Goal: Information Seeking & Learning: Learn about a topic

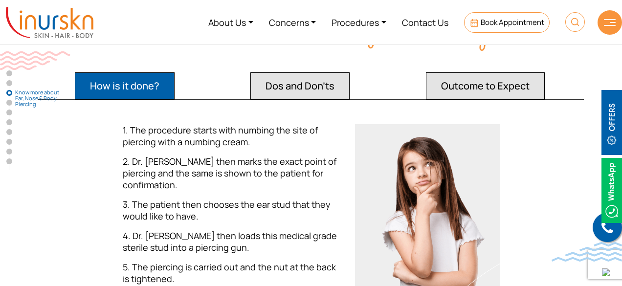
scroll to position [809, 0]
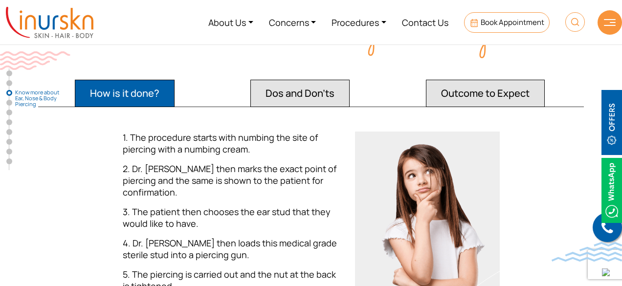
click at [330, 80] on button "Dos and Don'ts" at bounding box center [300, 93] width 99 height 27
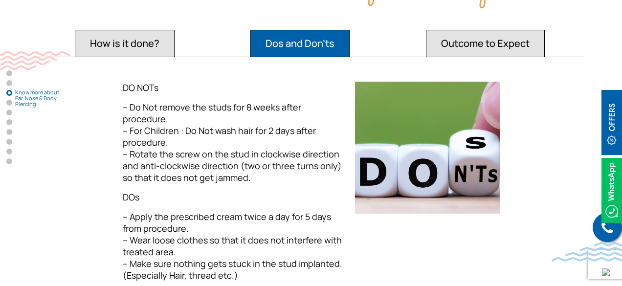
scroll to position [859, 0]
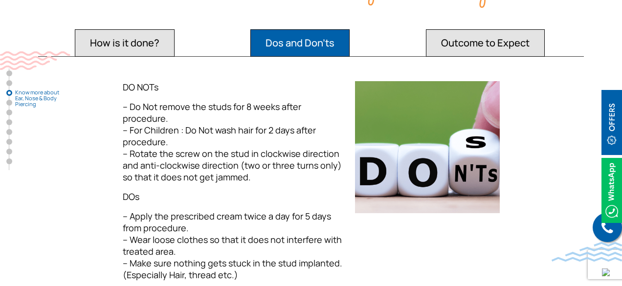
click at [263, 193] on div "DO NOTs – Do Not remove the studs for 8 weeks after procedure. – For Children :…" at bounding box center [233, 181] width 221 height 200
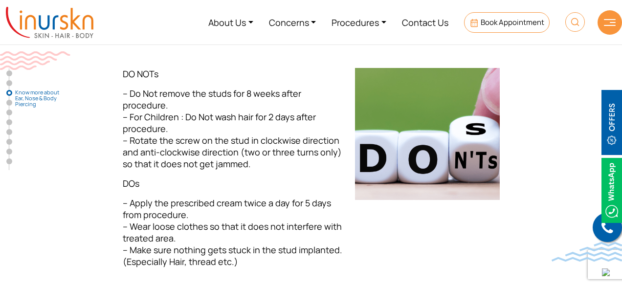
scroll to position [821, 0]
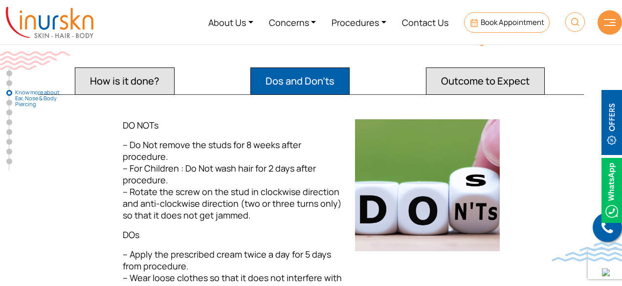
click at [487, 69] on button "Outcome to Expect" at bounding box center [485, 81] width 119 height 27
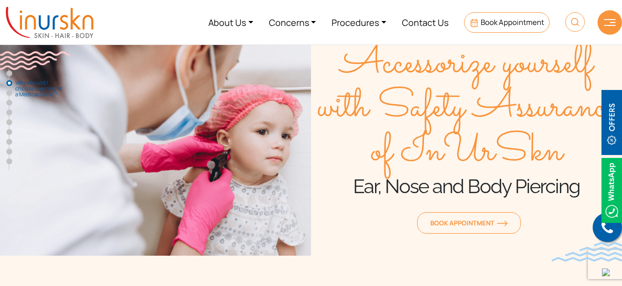
scroll to position [0, 0]
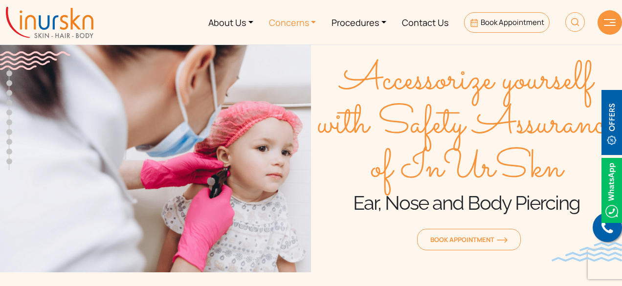
click at [313, 19] on link "Concerns" at bounding box center [292, 22] width 63 height 37
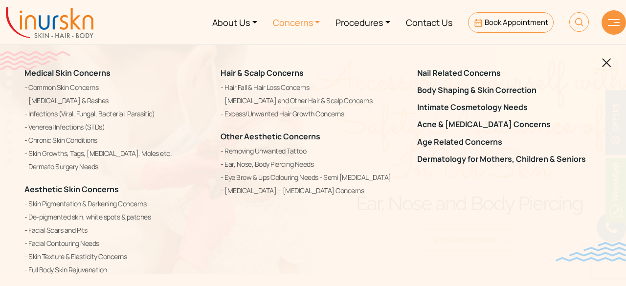
click at [313, 19] on link "Concerns" at bounding box center [296, 22] width 63 height 37
click at [388, 23] on link "Procedures" at bounding box center [363, 22] width 70 height 37
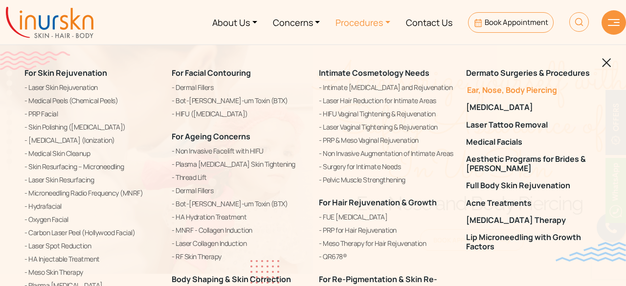
click at [538, 90] on link "Ear, Nose, Body Piercing" at bounding box center [534, 90] width 136 height 9
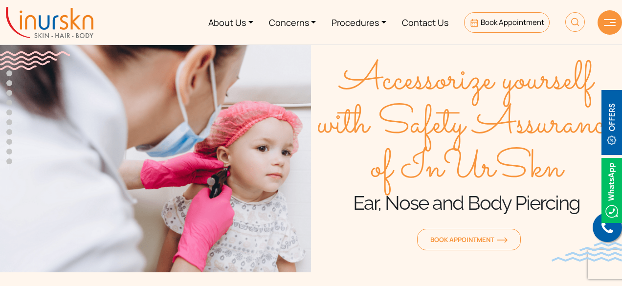
click at [610, 16] on div at bounding box center [610, 22] width 24 height 24
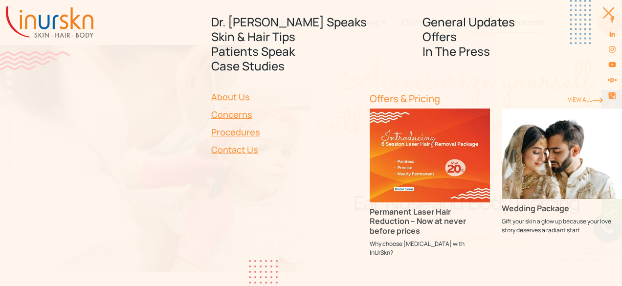
click at [404, 119] on img at bounding box center [430, 156] width 120 height 94
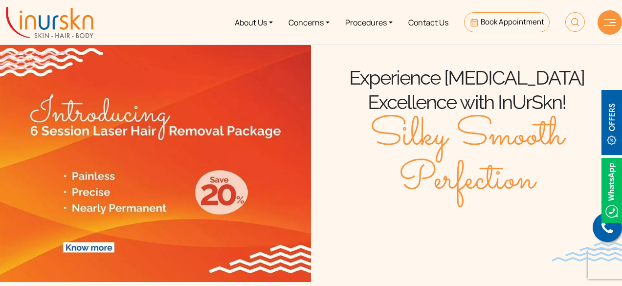
click at [609, 25] on img at bounding box center [610, 22] width 12 height 7
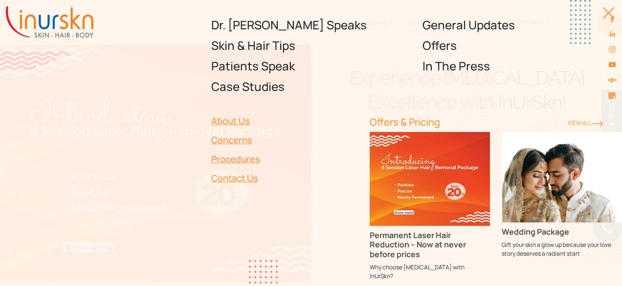
click at [607, 18] on div at bounding box center [604, 18] width 22 height 22
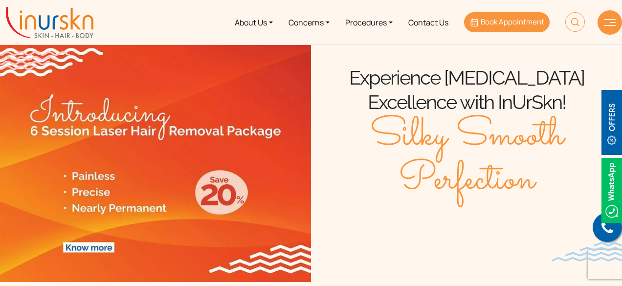
click at [531, 26] on span "Book Appointment" at bounding box center [513, 22] width 64 height 10
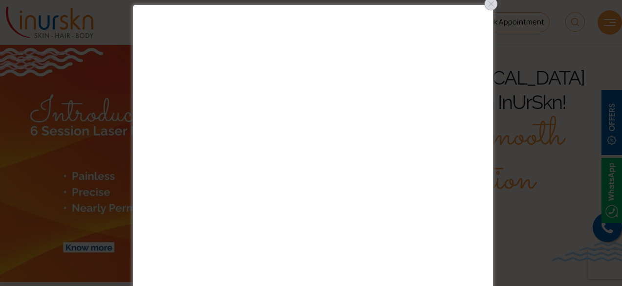
click at [490, 3] on div at bounding box center [491, 4] width 16 height 16
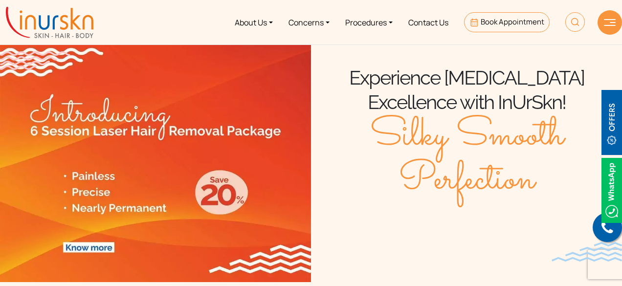
click at [613, 119] on img at bounding box center [612, 122] width 21 height 65
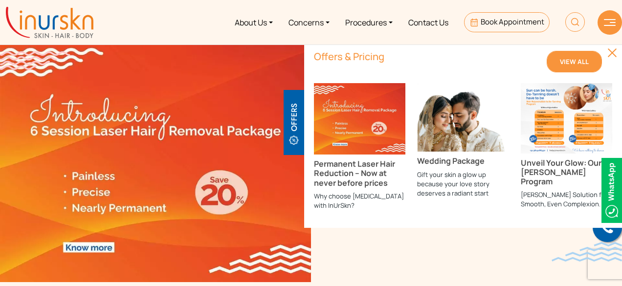
click at [595, 66] on link "View All" at bounding box center [574, 62] width 55 height 22
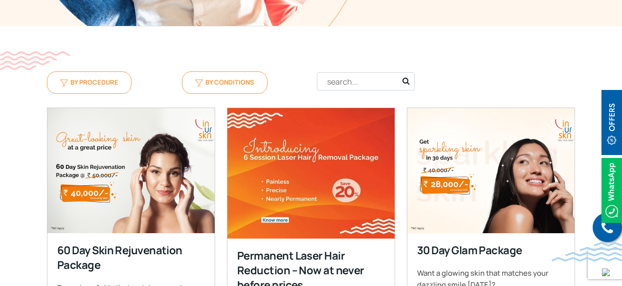
scroll to position [332, 0]
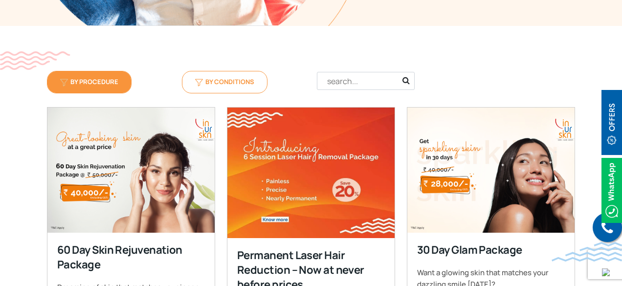
click at [99, 81] on span "By Procedure" at bounding box center [89, 81] width 58 height 9
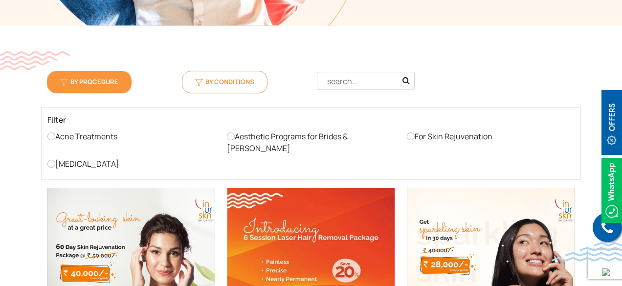
click at [99, 81] on span "By Procedure" at bounding box center [89, 81] width 58 height 9
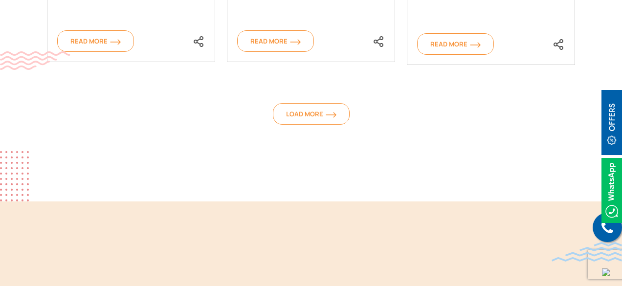
scroll to position [972, 0]
click at [337, 114] on img at bounding box center [333, 115] width 11 height 6
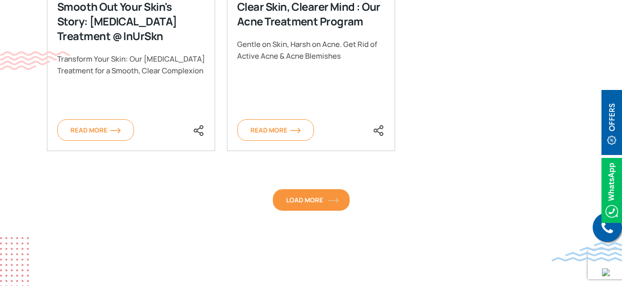
scroll to position [1192, 0]
